Goal: Task Accomplishment & Management: Complete application form

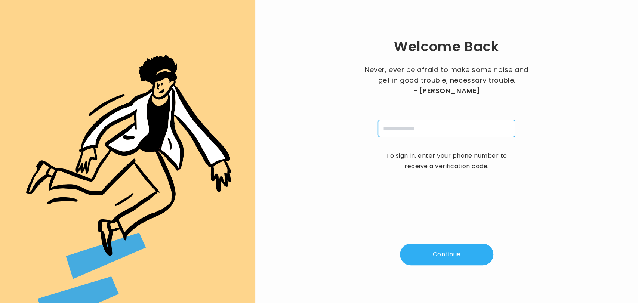
click at [400, 128] on input "tel" at bounding box center [446, 128] width 137 height 17
click at [394, 129] on input "tel" at bounding box center [446, 128] width 137 height 17
type input "**********"
click at [438, 257] on button "Continue" at bounding box center [446, 255] width 93 height 22
type input "*"
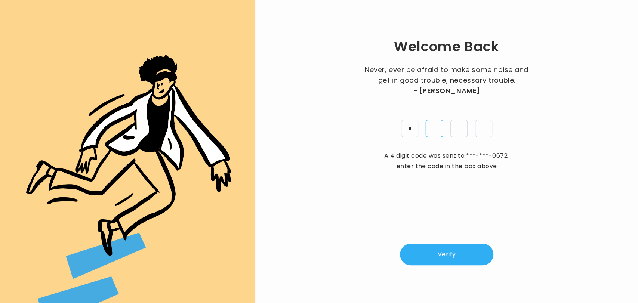
type input "*"
click at [438, 257] on button "Verify" at bounding box center [446, 255] width 93 height 22
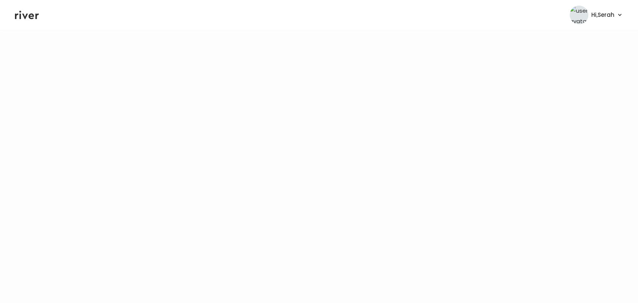
click at [30, 14] on icon at bounding box center [27, 14] width 24 height 11
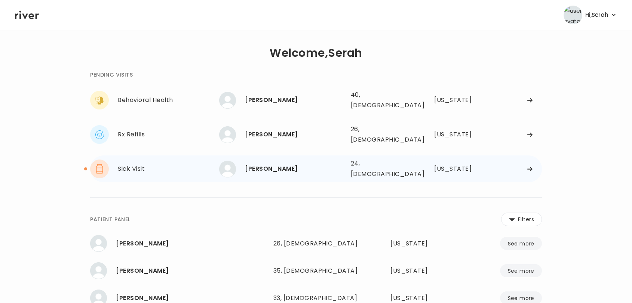
click at [255, 164] on div "ARDEN RENARD" at bounding box center [294, 169] width 99 height 10
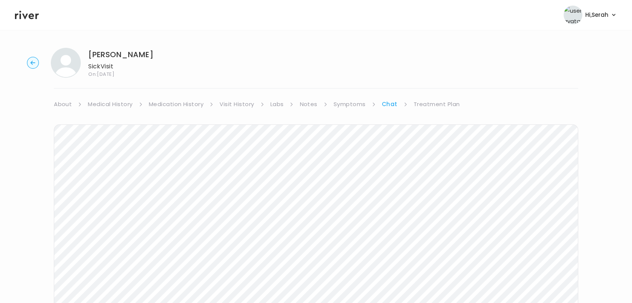
scroll to position [3, 0]
click at [430, 102] on link "Treatment Plan" at bounding box center [437, 101] width 46 height 10
click at [105, 129] on button "Add new prescription" at bounding box center [89, 127] width 71 height 10
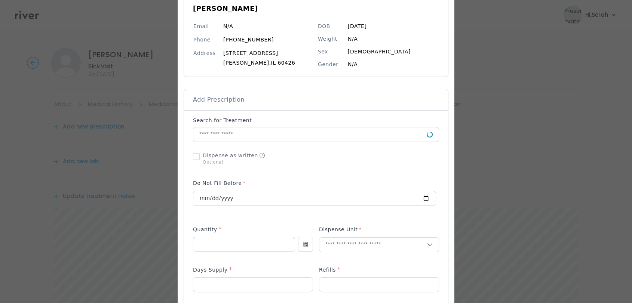
scroll to position [75, 0]
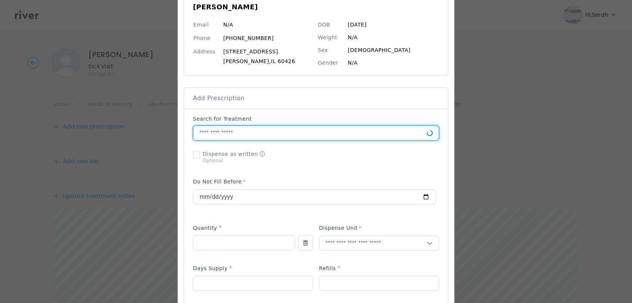
click at [274, 133] on input "text" at bounding box center [309, 133] width 233 height 14
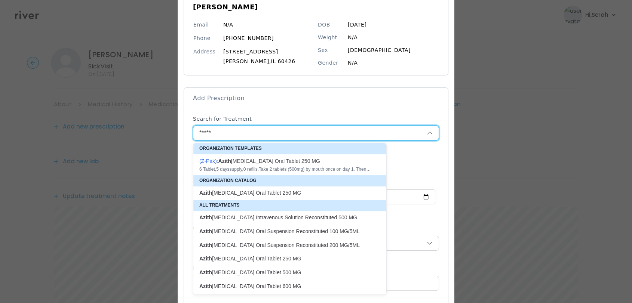
click at [266, 163] on div "( Z-Pak ): Azith romycin Oral Tablet 250 MG" at bounding box center [285, 160] width 172 height 7
type input "**********"
type input "*"
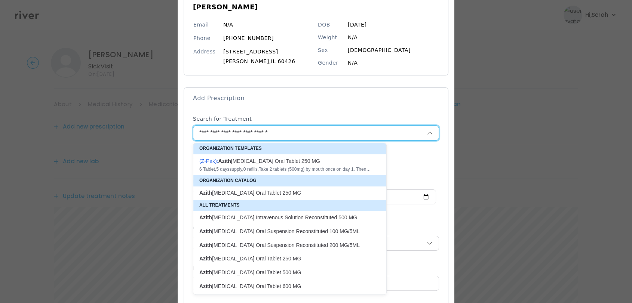
type textarea "**********"
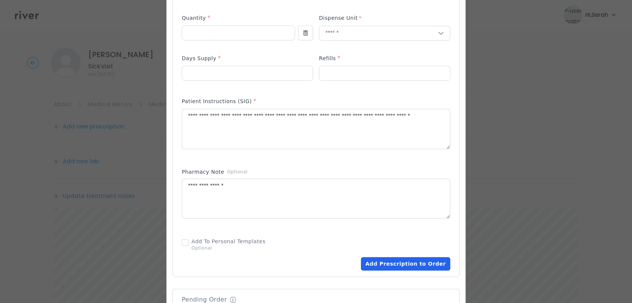
click at [388, 259] on button "Add Prescription to Order" at bounding box center [405, 263] width 89 height 13
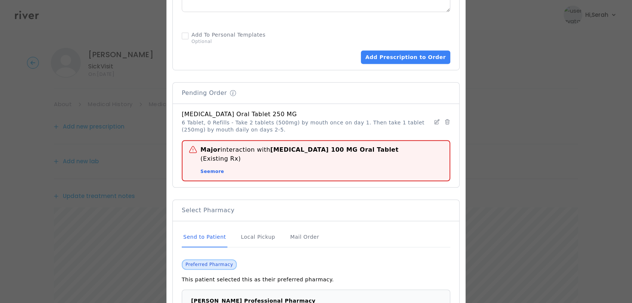
scroll to position [550, 0]
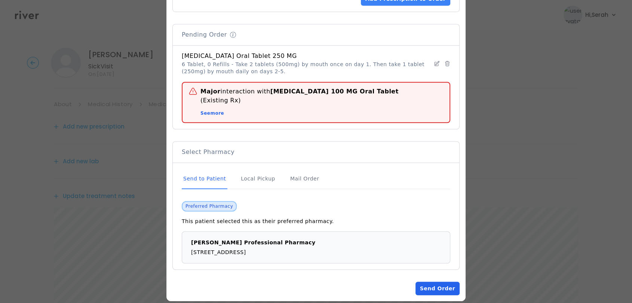
click at [435, 282] on button "Send Order" at bounding box center [437, 288] width 44 height 13
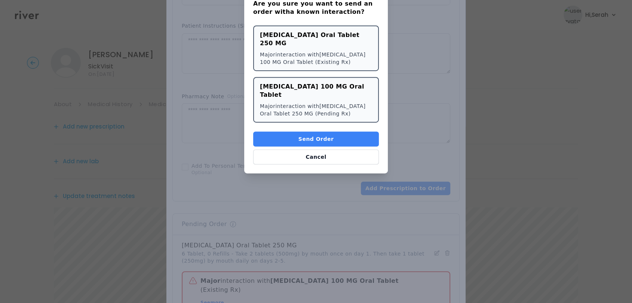
scroll to position [357, 0]
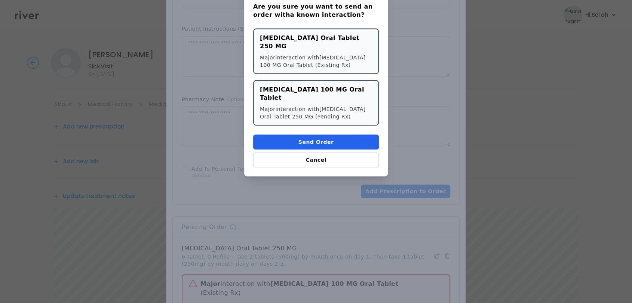
click at [302, 135] on button "Send Order" at bounding box center [316, 142] width 126 height 15
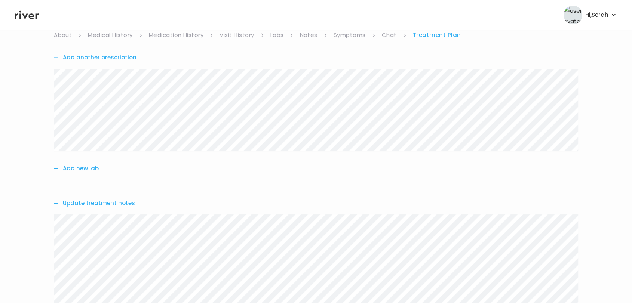
scroll to position [70, 0]
click at [123, 198] on button "Update treatment notes" at bounding box center [94, 202] width 81 height 10
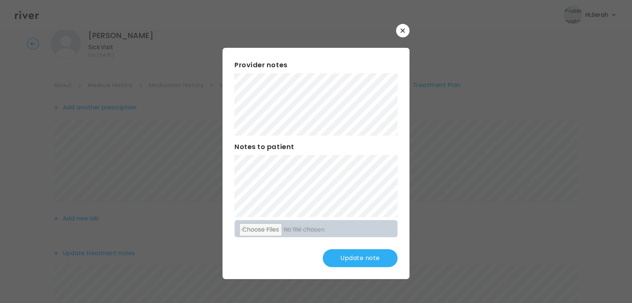
scroll to position [17, 0]
click at [295, 256] on div "Update note" at bounding box center [315, 258] width 163 height 18
click at [345, 260] on button "Update note" at bounding box center [360, 258] width 75 height 18
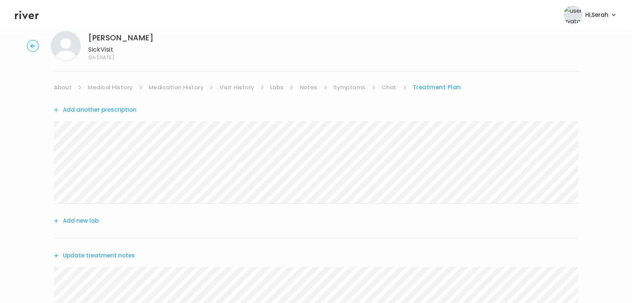
scroll to position [203, 0]
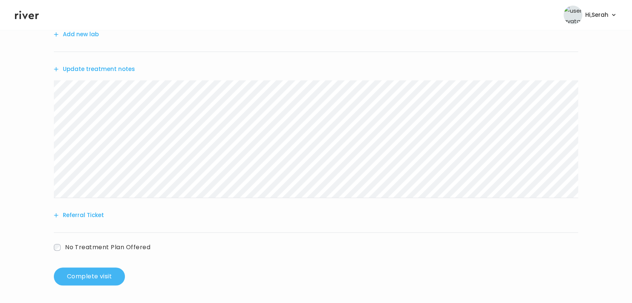
click at [101, 279] on button "Complete visit" at bounding box center [89, 277] width 71 height 18
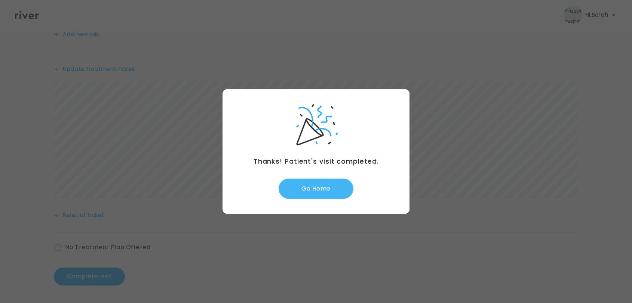
click at [321, 182] on button "Go Home" at bounding box center [316, 189] width 75 height 20
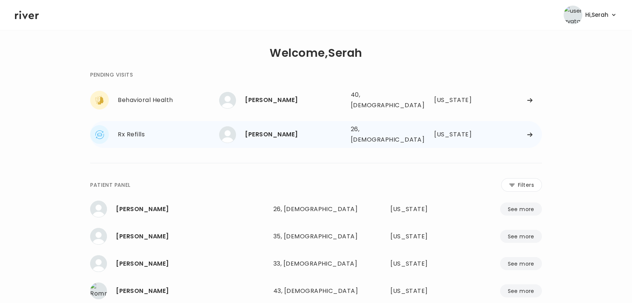
click at [294, 130] on div "[PERSON_NAME]" at bounding box center [294, 134] width 99 height 10
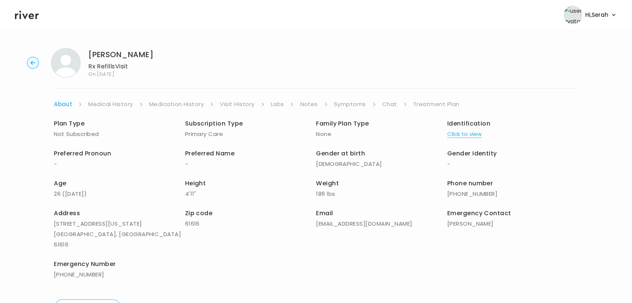
click at [355, 99] on link "Symptoms" at bounding box center [350, 104] width 32 height 10
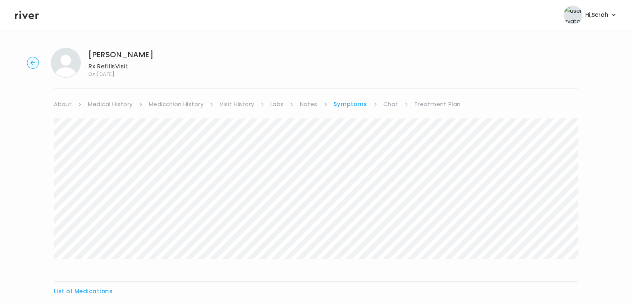
scroll to position [81, 0]
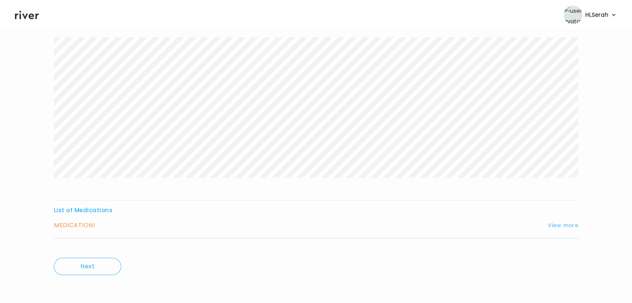
click at [549, 224] on button "View more" at bounding box center [563, 225] width 30 height 9
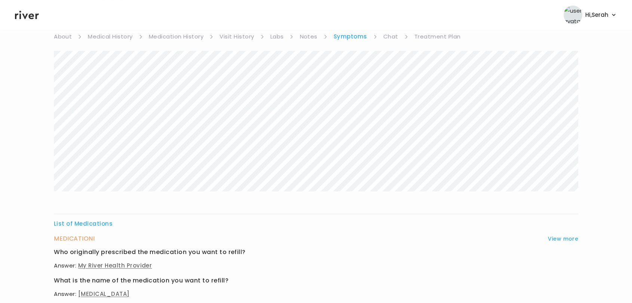
scroll to position [0, 0]
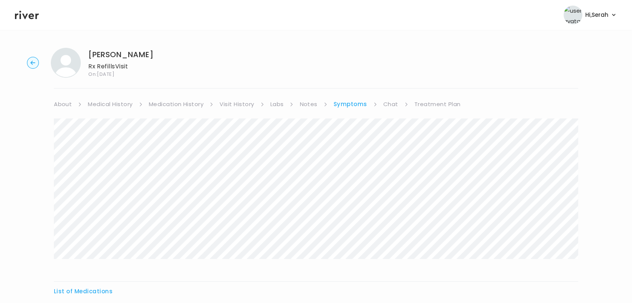
click at [394, 102] on link "Chat" at bounding box center [390, 104] width 15 height 10
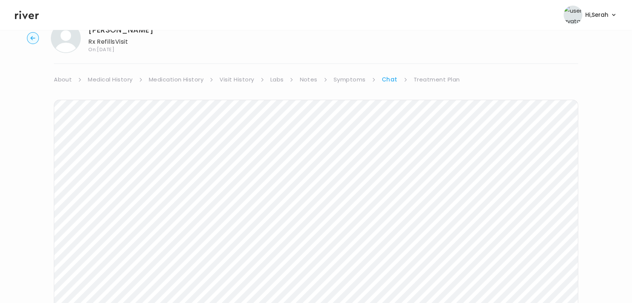
click at [429, 75] on link "Treatment Plan" at bounding box center [437, 79] width 46 height 10
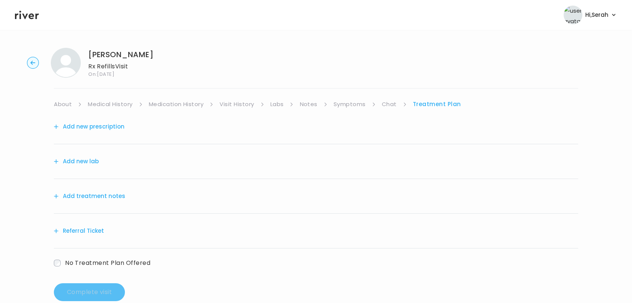
click at [108, 127] on button "Add new prescription" at bounding box center [89, 127] width 71 height 10
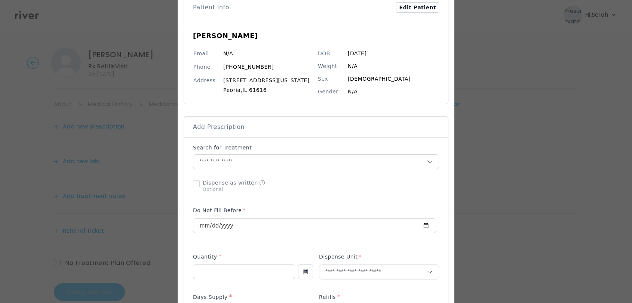
scroll to position [55, 0]
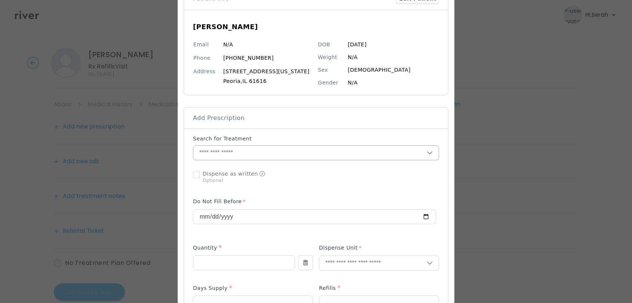
click at [249, 151] on input "text" at bounding box center [309, 153] width 233 height 14
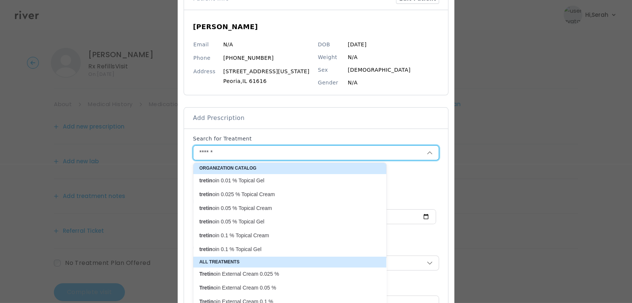
click at [247, 198] on p "tretin oin 0.025 % Topical Cream" at bounding box center [285, 194] width 172 height 7
type input "**********"
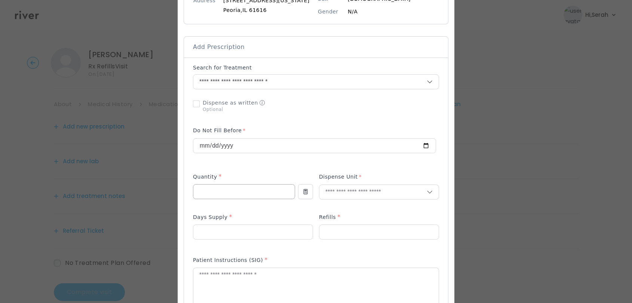
scroll to position [126, 0]
click at [232, 189] on input "number" at bounding box center [243, 191] width 101 height 14
type input "**"
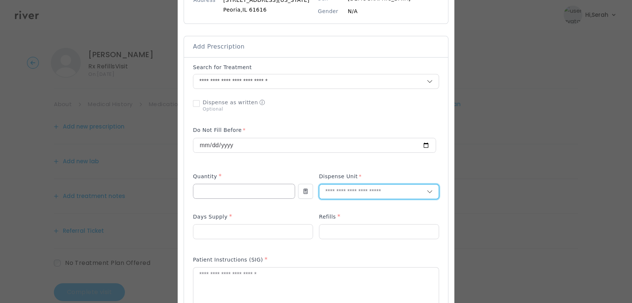
type input "*"
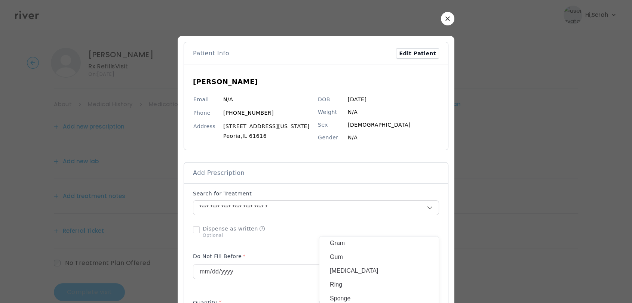
click at [445, 20] on icon "button" at bounding box center [447, 18] width 4 height 4
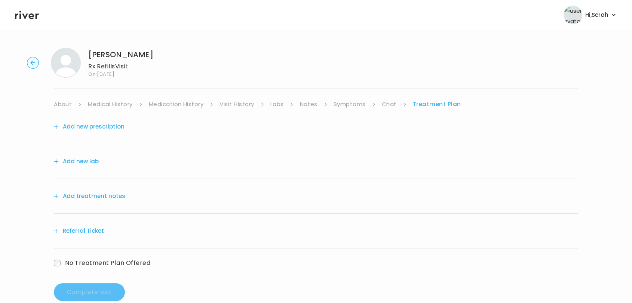
click at [380, 111] on div "Add new prescription" at bounding box center [316, 127] width 524 height 35
click at [392, 105] on link "Chat" at bounding box center [389, 104] width 15 height 10
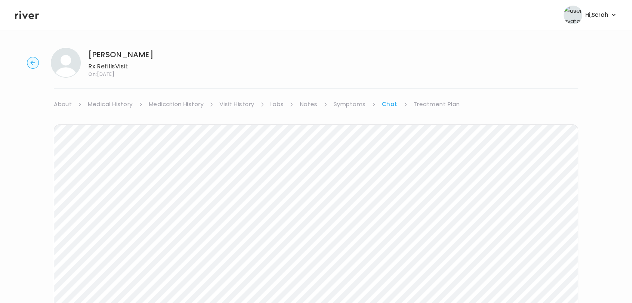
click at [353, 103] on link "Symptoms" at bounding box center [350, 104] width 32 height 10
click at [426, 105] on link "Treatment Plan" at bounding box center [437, 104] width 46 height 10
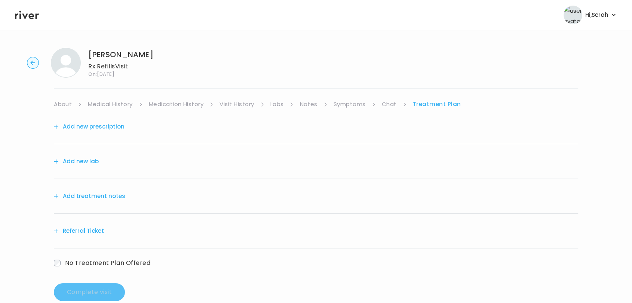
click at [94, 128] on button "Add new prescription" at bounding box center [89, 127] width 71 height 10
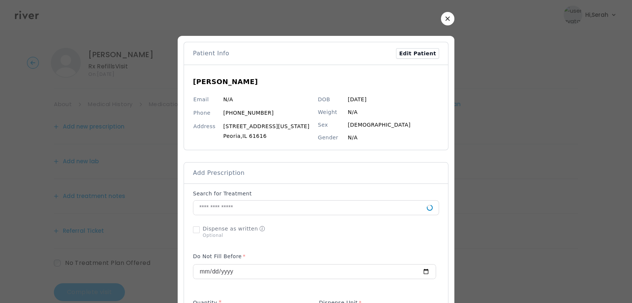
scroll to position [94, 0]
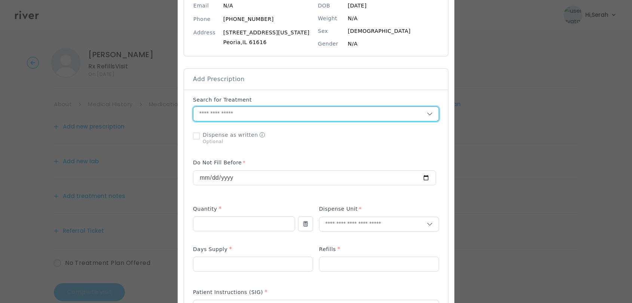
click at [221, 114] on input "text" at bounding box center [309, 114] width 233 height 14
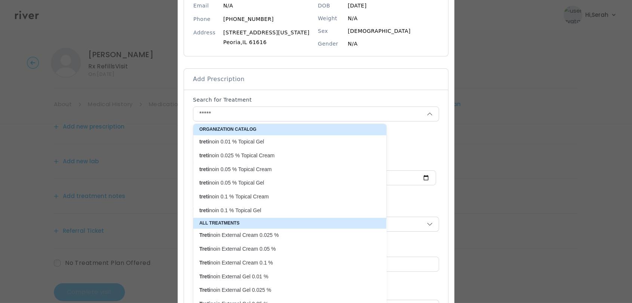
click at [250, 159] on p "treti noin 0.025 % Topical Cream" at bounding box center [285, 155] width 172 height 7
type input "**********"
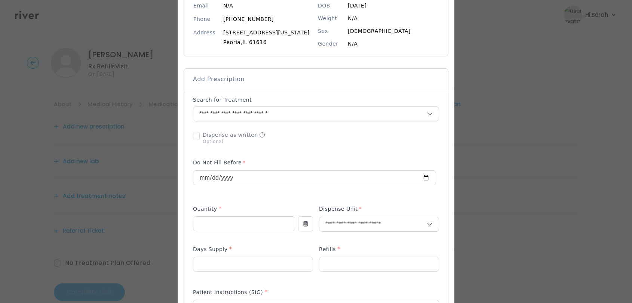
scroll to position [187, 0]
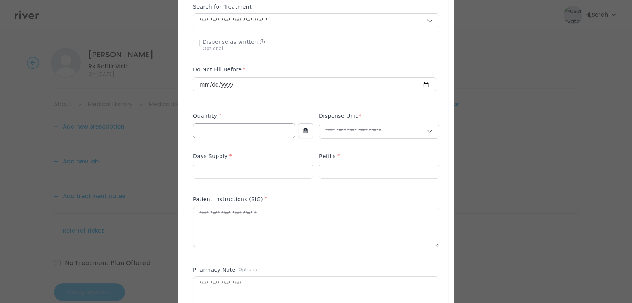
click at [222, 130] on input "number" at bounding box center [243, 131] width 101 height 14
type input "**"
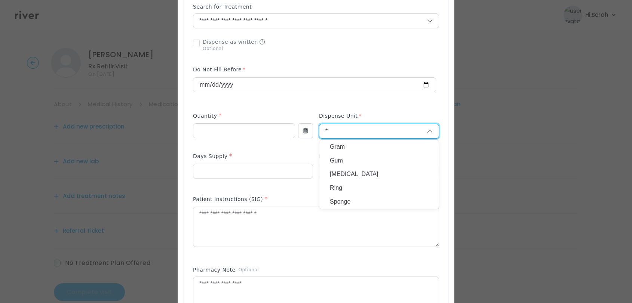
type input "*"
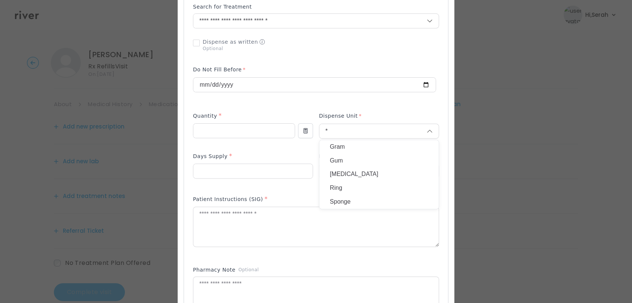
click at [347, 146] on p "Gram" at bounding box center [379, 147] width 98 height 11
click at [239, 178] on div at bounding box center [253, 171] width 120 height 15
click at [237, 178] on input "number" at bounding box center [252, 171] width 119 height 14
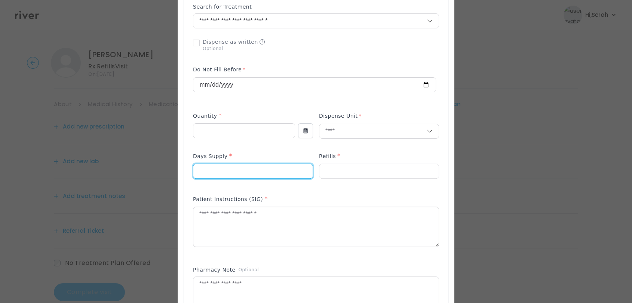
type input "**"
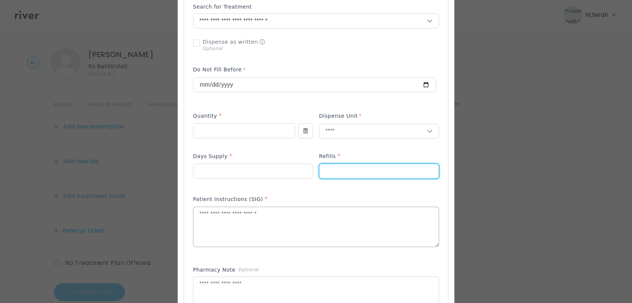
type input "*"
click at [225, 222] on textarea at bounding box center [315, 227] width 245 height 40
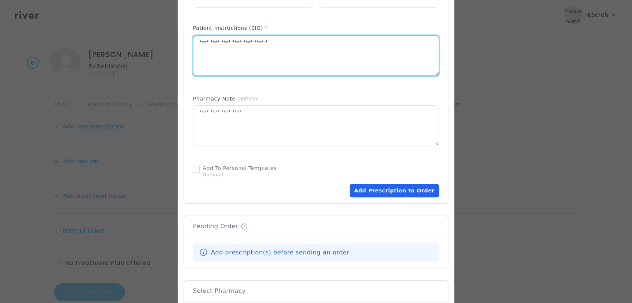
scroll to position [365, 0]
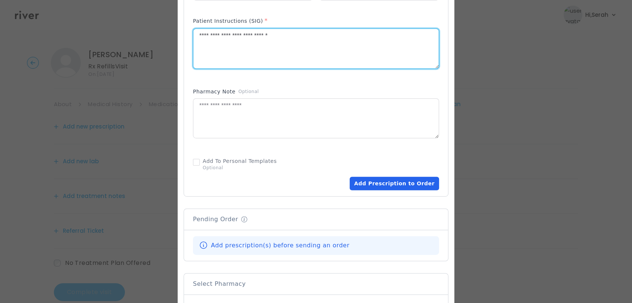
type textarea "**********"
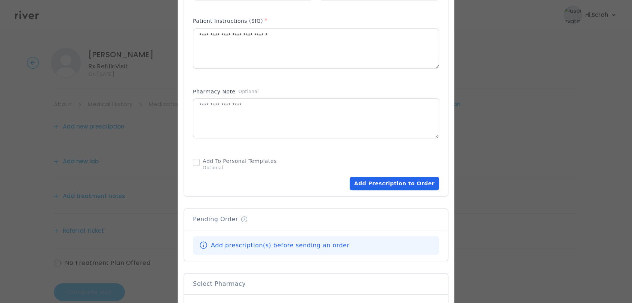
click at [416, 187] on button "Add Prescription to Order" at bounding box center [394, 183] width 89 height 13
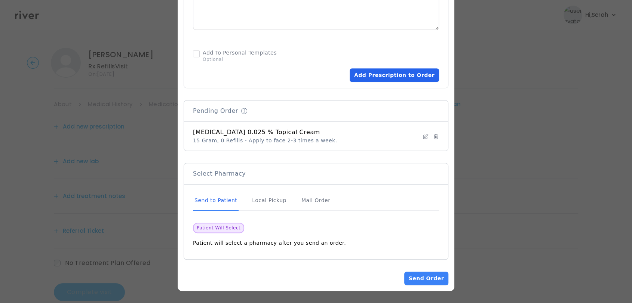
scroll to position [473, 0]
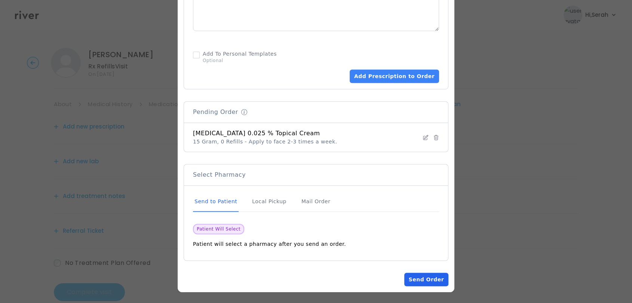
click at [426, 273] on button "Send Order" at bounding box center [426, 279] width 44 height 13
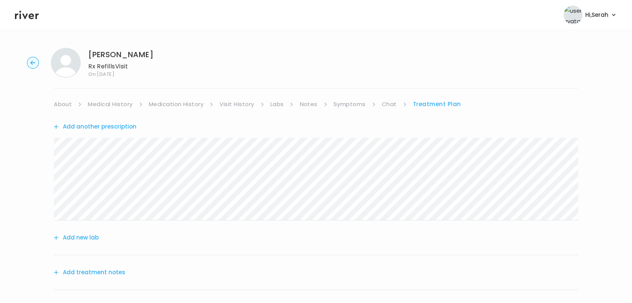
scroll to position [92, 0]
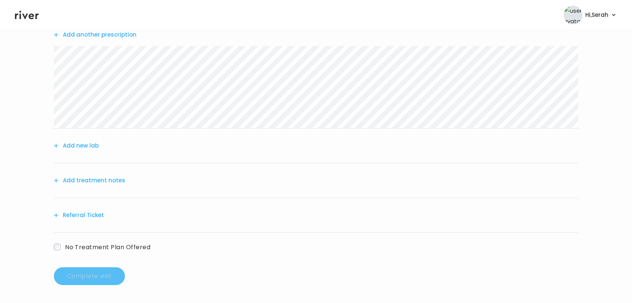
click at [108, 178] on button "Add treatment notes" at bounding box center [89, 180] width 71 height 10
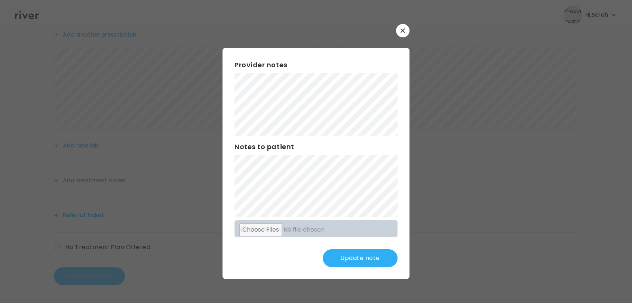
click at [357, 256] on button "Update note" at bounding box center [360, 258] width 75 height 18
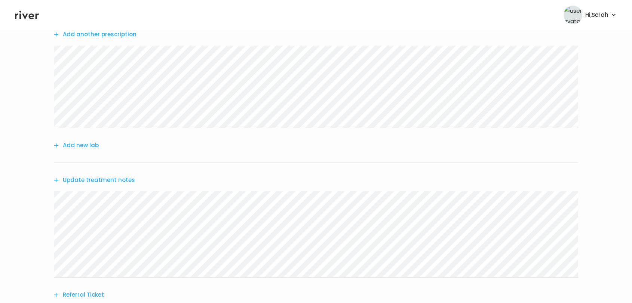
scroll to position [172, 0]
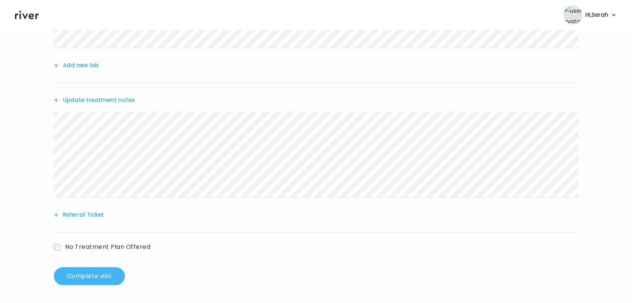
click at [85, 281] on button "Complete visit" at bounding box center [89, 276] width 71 height 18
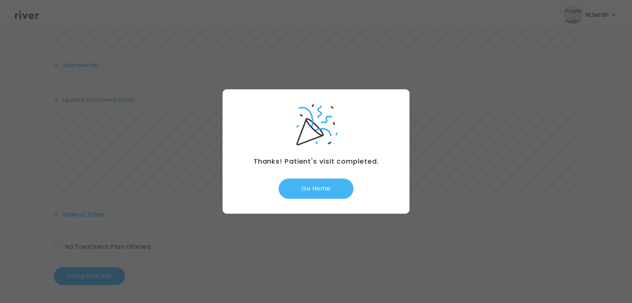
click at [314, 184] on button "Go Home" at bounding box center [316, 189] width 75 height 20
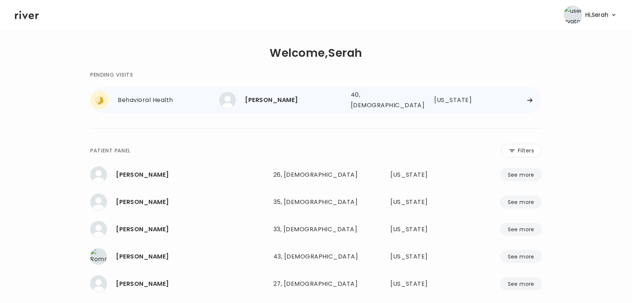
click at [286, 96] on div "[PERSON_NAME]" at bounding box center [294, 100] width 99 height 10
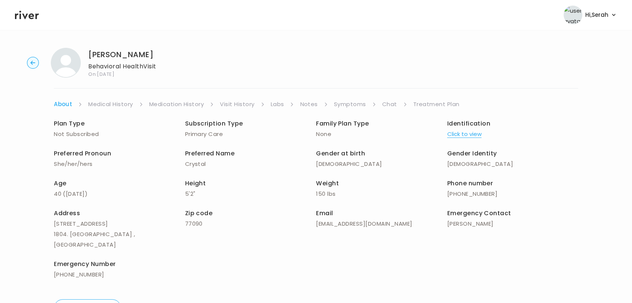
click at [351, 100] on link "Symptoms" at bounding box center [350, 104] width 32 height 10
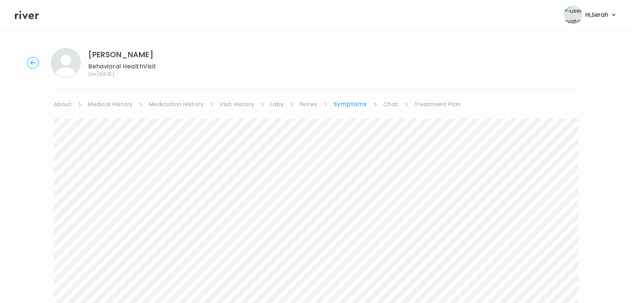
click at [385, 103] on link "Chat" at bounding box center [390, 104] width 15 height 10
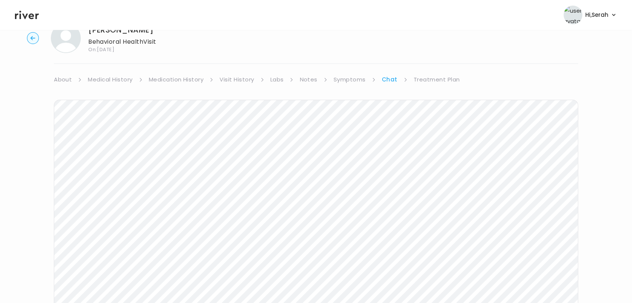
click at [438, 73] on div "Crystal Hall Behavioral Health Visit On: 22 Aug 2025 About Medical History Medi…" at bounding box center [316, 198] width 632 height 362
click at [433, 77] on link "Treatment Plan" at bounding box center [437, 79] width 46 height 10
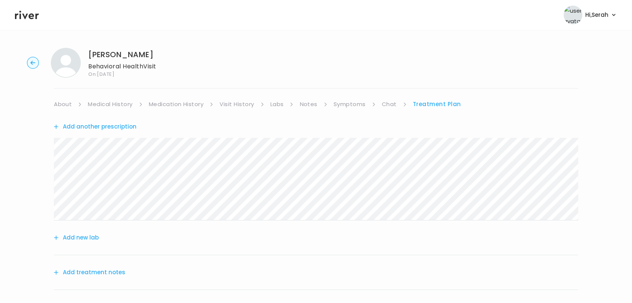
scroll to position [92, 0]
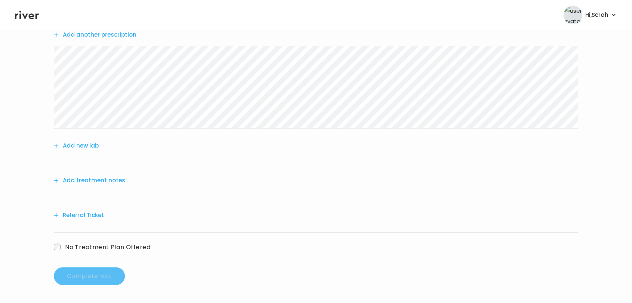
click at [105, 182] on button "Add treatment notes" at bounding box center [89, 180] width 71 height 10
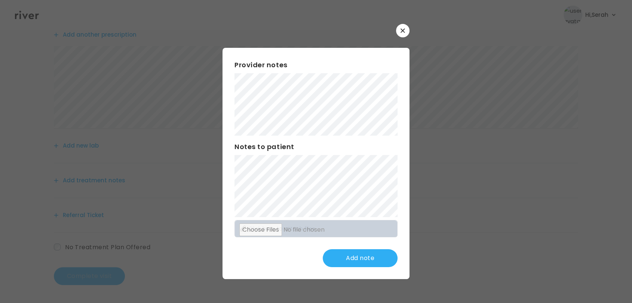
scroll to position [0, 0]
click at [404, 27] on button "button" at bounding box center [402, 30] width 13 height 13
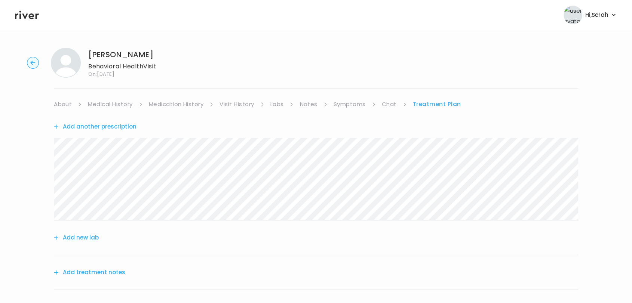
click at [357, 103] on link "Symptoms" at bounding box center [350, 104] width 32 height 10
click at [430, 105] on link "Treatment Plan" at bounding box center [437, 104] width 46 height 10
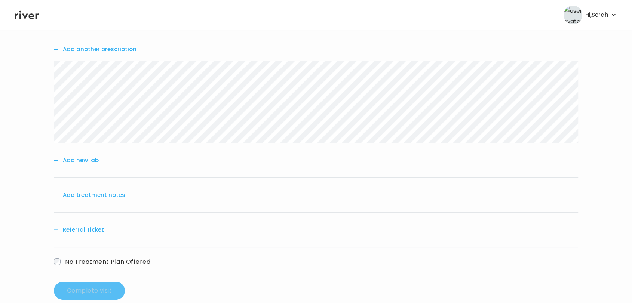
scroll to position [79, 0]
click at [101, 193] on button "Add treatment notes" at bounding box center [89, 193] width 71 height 10
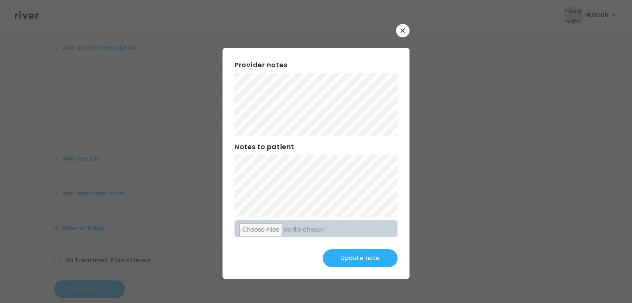
click at [356, 265] on button "Update note" at bounding box center [360, 258] width 75 height 18
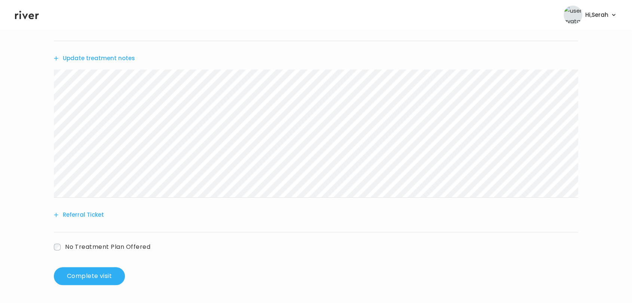
click at [73, 215] on button "Referral Ticket" at bounding box center [79, 215] width 50 height 10
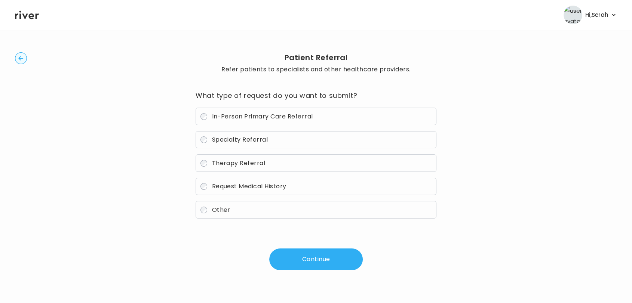
click at [235, 162] on span "Therapy Referral" at bounding box center [238, 163] width 53 height 9
click at [301, 254] on button "Continue" at bounding box center [315, 260] width 93 height 22
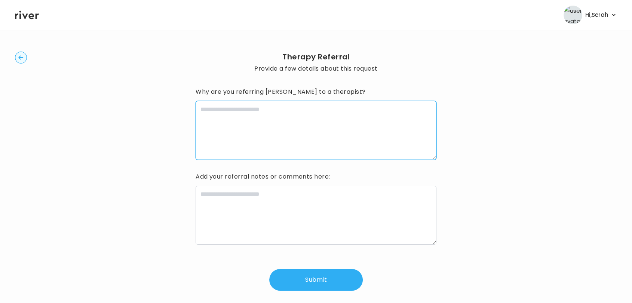
click at [230, 128] on textarea at bounding box center [316, 130] width 241 height 59
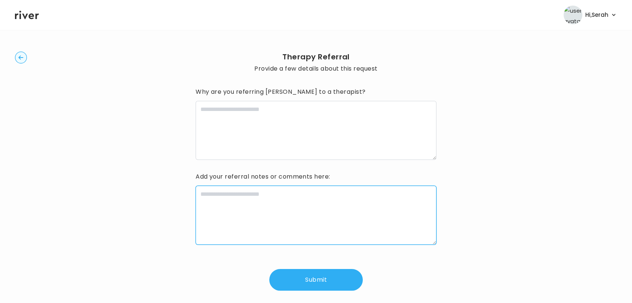
click at [218, 218] on textarea at bounding box center [316, 215] width 241 height 59
click at [200, 192] on textarea "**********" at bounding box center [316, 215] width 241 height 59
type textarea "**********"
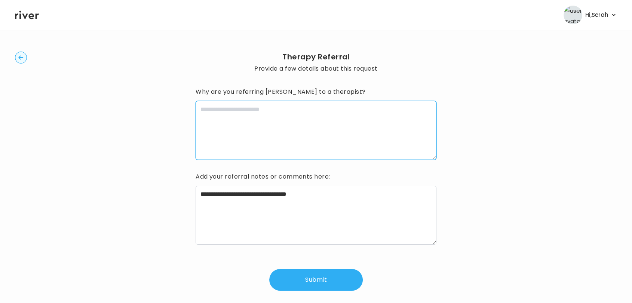
click at [251, 127] on textarea at bounding box center [316, 130] width 241 height 59
type textarea "**********"
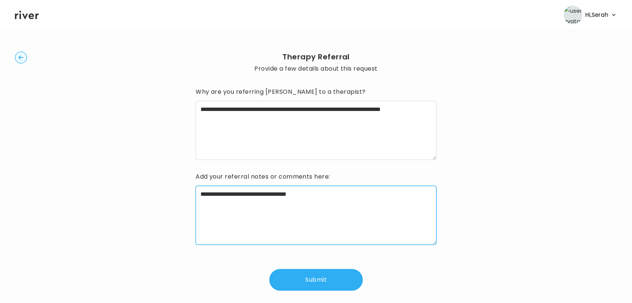
click at [276, 195] on textarea "**********" at bounding box center [316, 215] width 241 height 59
type textarea "**********"
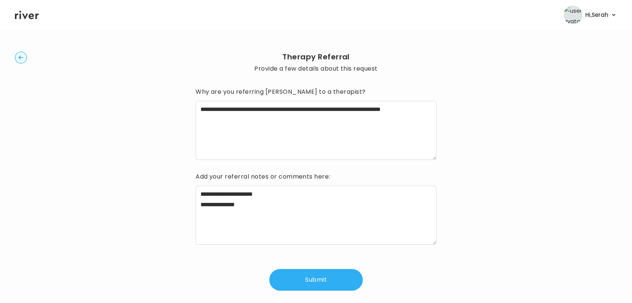
click at [320, 282] on button "Submit" at bounding box center [315, 280] width 93 height 22
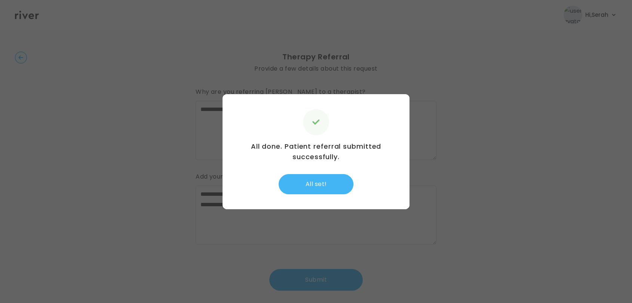
click at [311, 183] on button "All set!" at bounding box center [316, 184] width 75 height 20
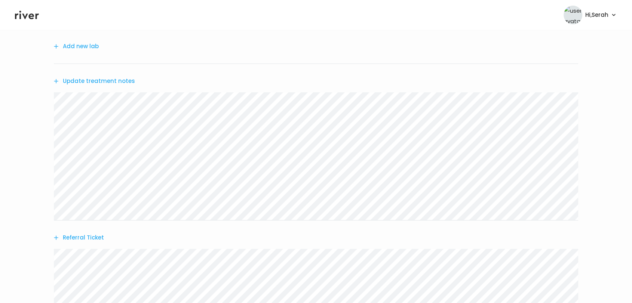
scroll to position [268, 0]
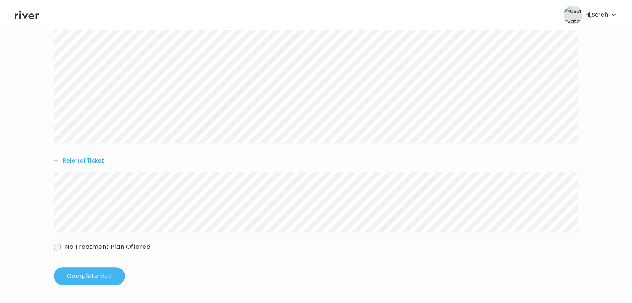
click at [113, 277] on button "Complete visit" at bounding box center [89, 276] width 71 height 18
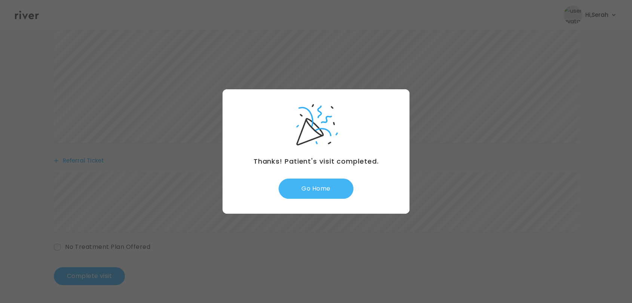
click at [301, 183] on button "Go Home" at bounding box center [316, 189] width 75 height 20
